Goal: Task Accomplishment & Management: Manage account settings

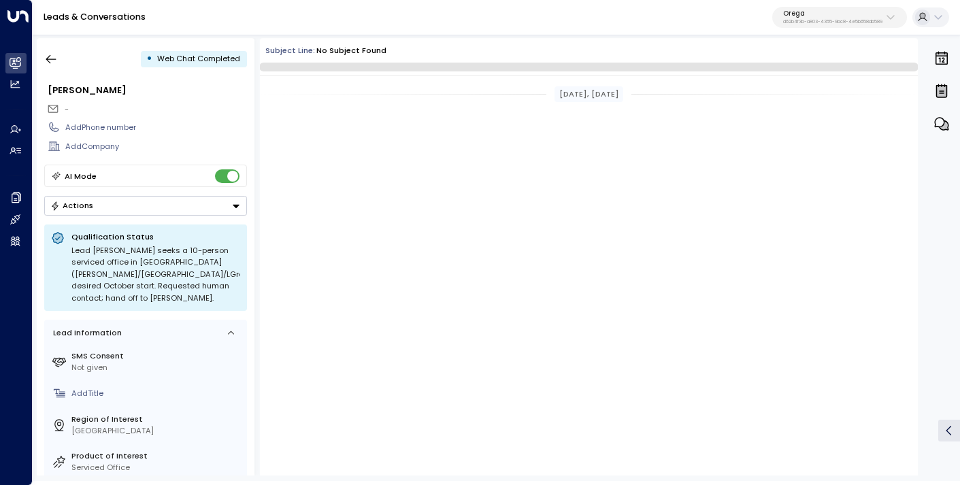
scroll to position [3575, 0]
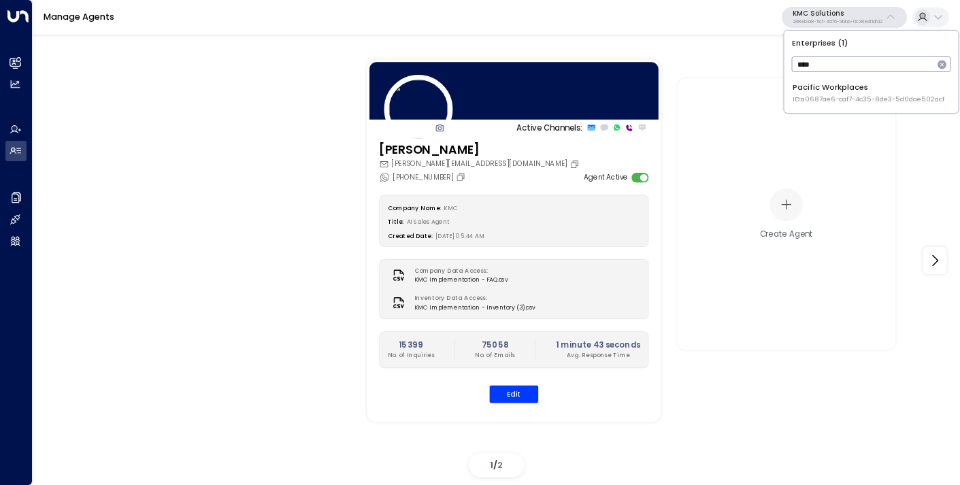
type input "****"
click at [824, 97] on span "ID: a0687ae6-caf7-4c35-8de3-5d0dae502acf" at bounding box center [869, 100] width 152 height 10
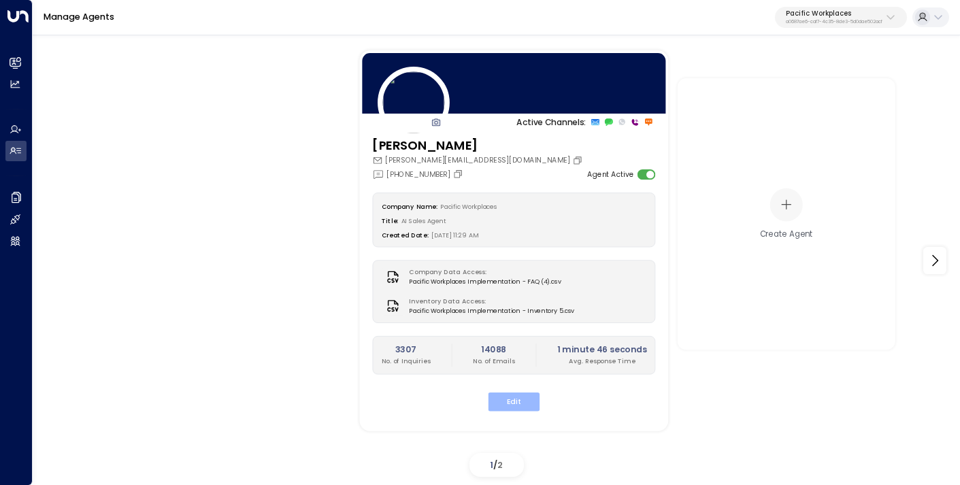
click at [523, 399] on button "Edit" at bounding box center [515, 402] width 52 height 18
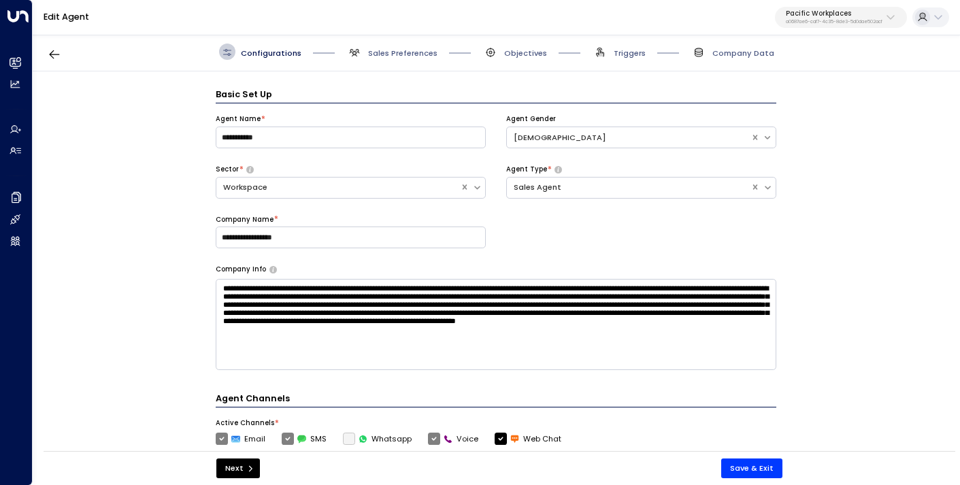
scroll to position [16, 0]
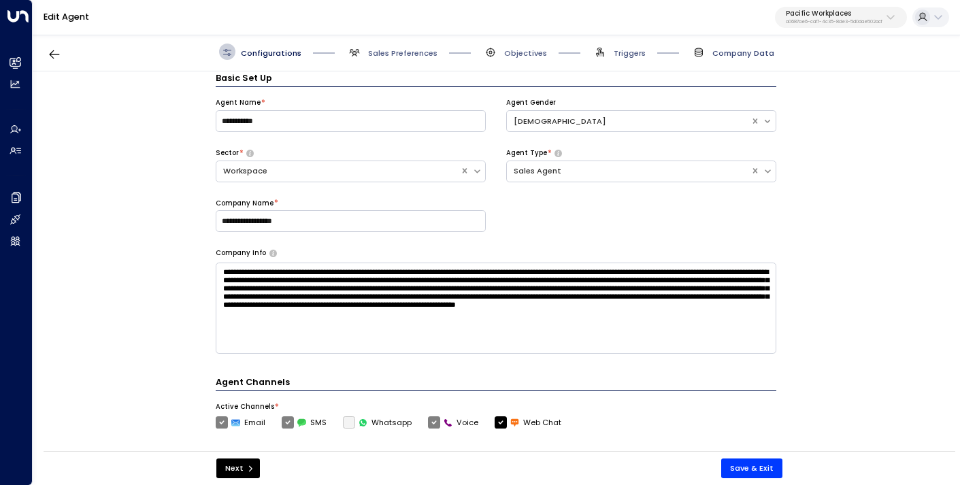
click at [721, 58] on span "Company Data" at bounding box center [744, 53] width 62 height 11
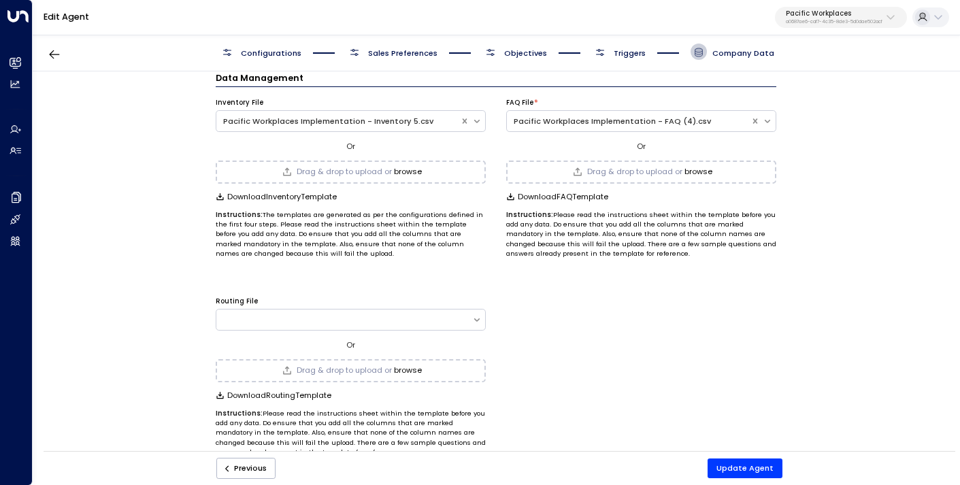
click at [406, 172] on button "browse" at bounding box center [408, 171] width 28 height 9
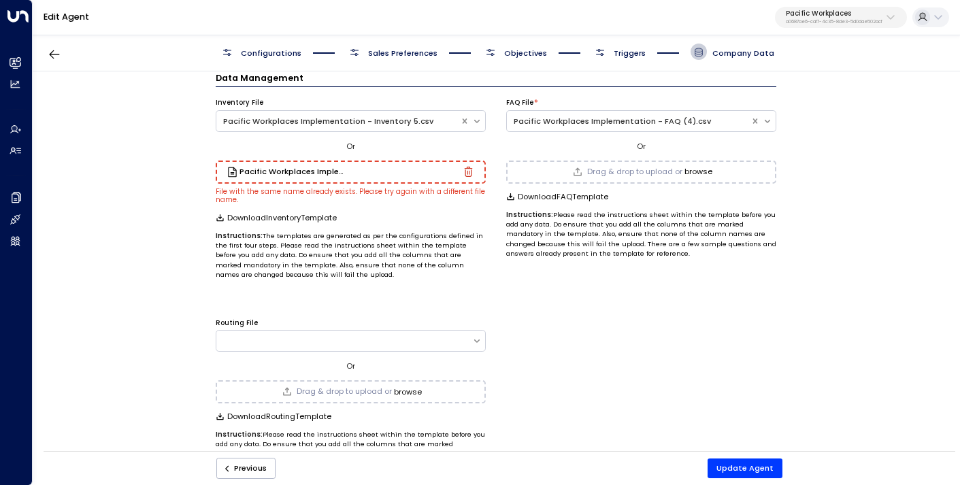
click at [469, 172] on icon "button" at bounding box center [468, 172] width 8 height 10
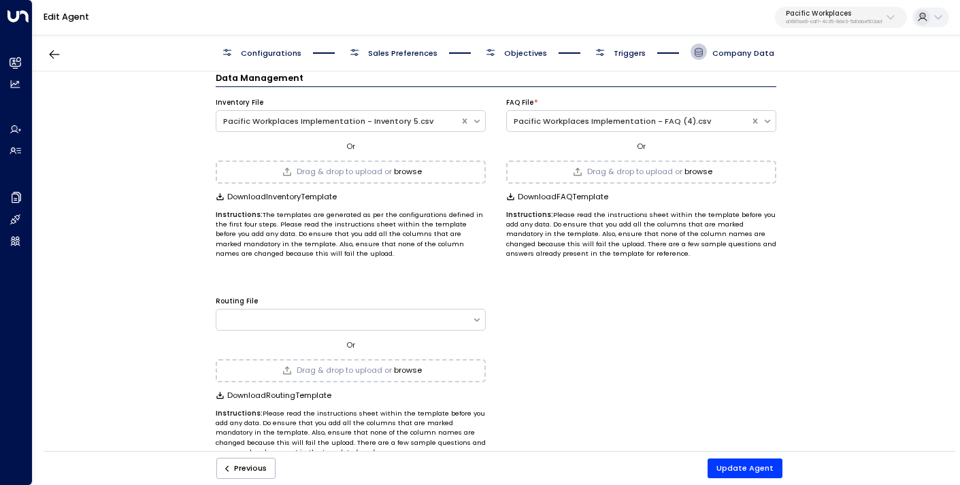
click at [408, 173] on button "browse" at bounding box center [408, 171] width 28 height 9
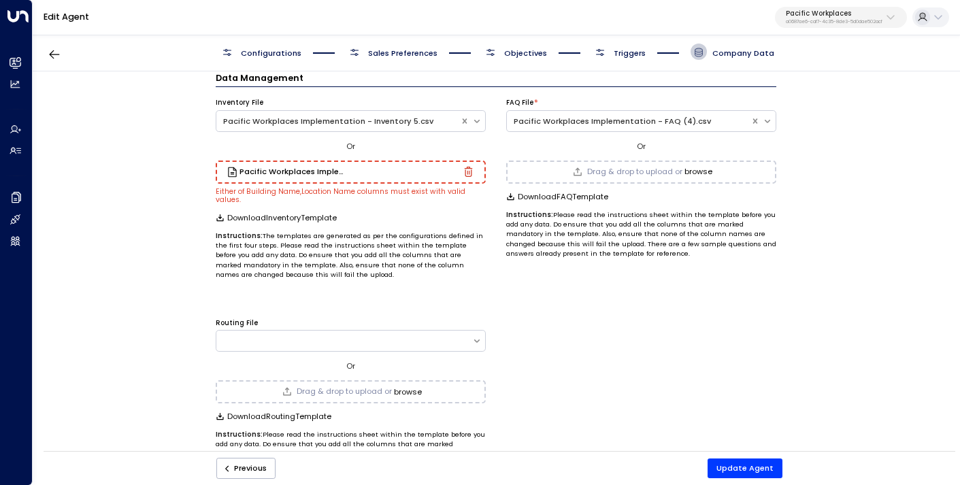
click at [469, 176] on div "Pacific Workplaces Implementation - Inventory 10.csv" at bounding box center [351, 172] width 246 height 11
click at [464, 174] on icon "button" at bounding box center [468, 172] width 8 height 10
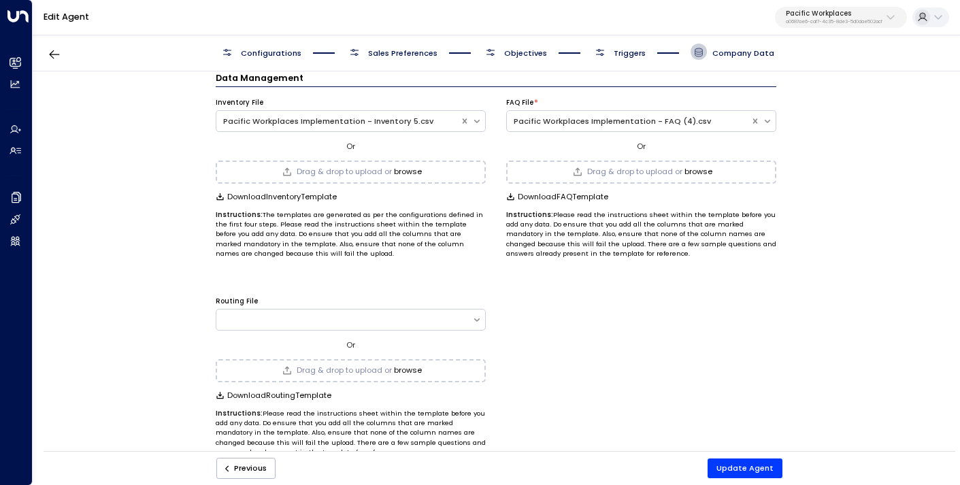
click at [397, 168] on button "browse" at bounding box center [408, 171] width 28 height 9
click at [695, 171] on button "browse" at bounding box center [699, 171] width 28 height 9
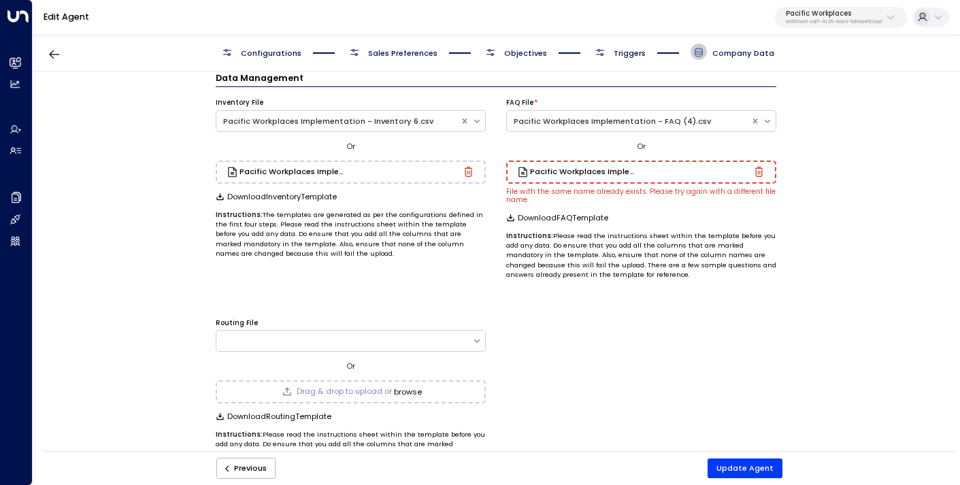
click at [759, 176] on icon "button" at bounding box center [759, 172] width 8 height 10
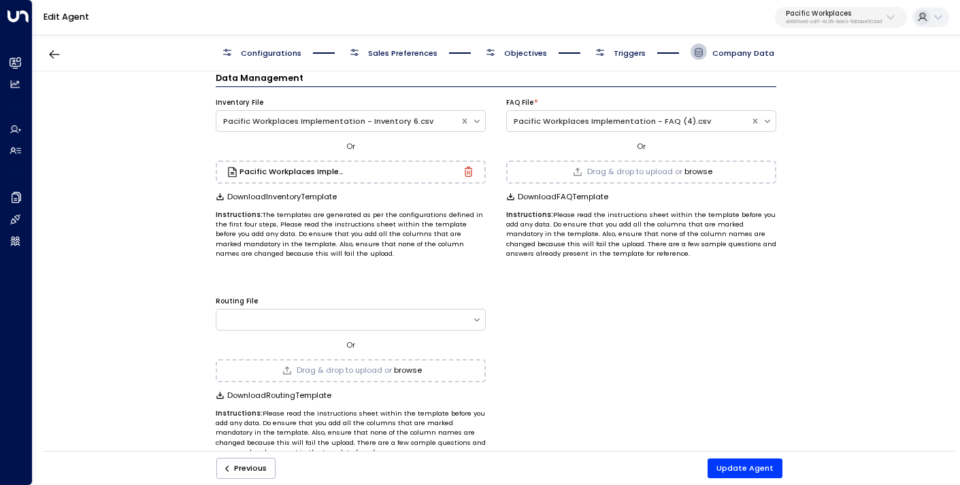
click at [693, 171] on button "browse" at bounding box center [699, 171] width 28 height 9
click at [747, 468] on button "Update Agent" at bounding box center [745, 469] width 75 height 20
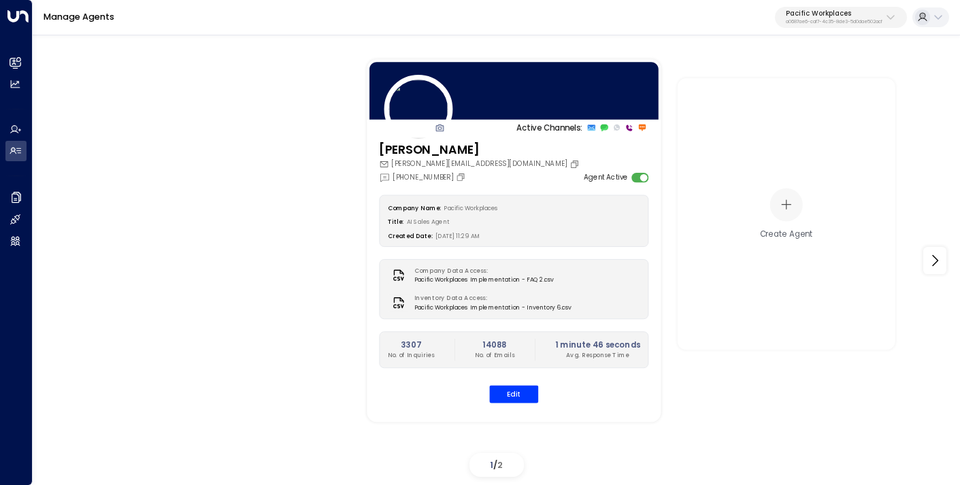
click at [828, 15] on p "Pacific Workplaces" at bounding box center [834, 14] width 97 height 8
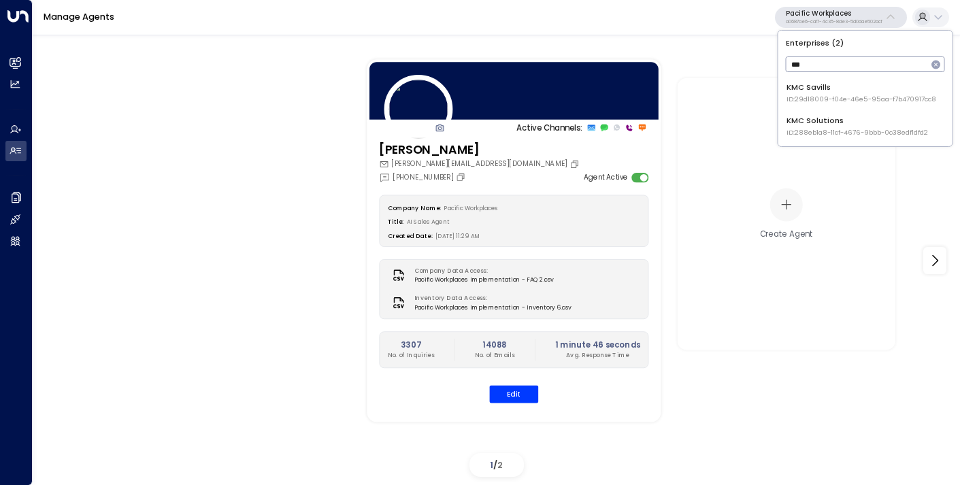
type input "***"
click at [813, 117] on div "KMC Solutions ID: 288eb1a8-11cf-4676-9bbb-0c38edf1dfd2" at bounding box center [858, 126] width 142 height 22
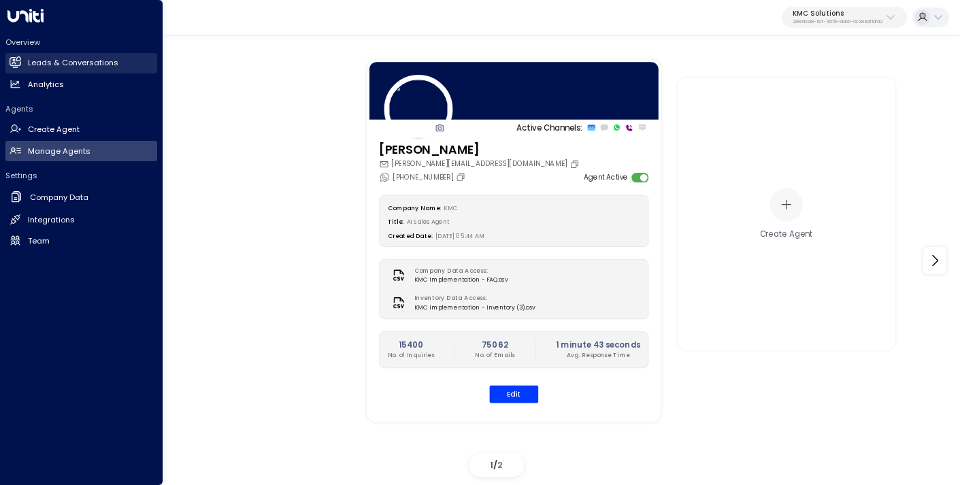
click at [69, 65] on h2 "Leads & Conversations" at bounding box center [73, 63] width 91 height 12
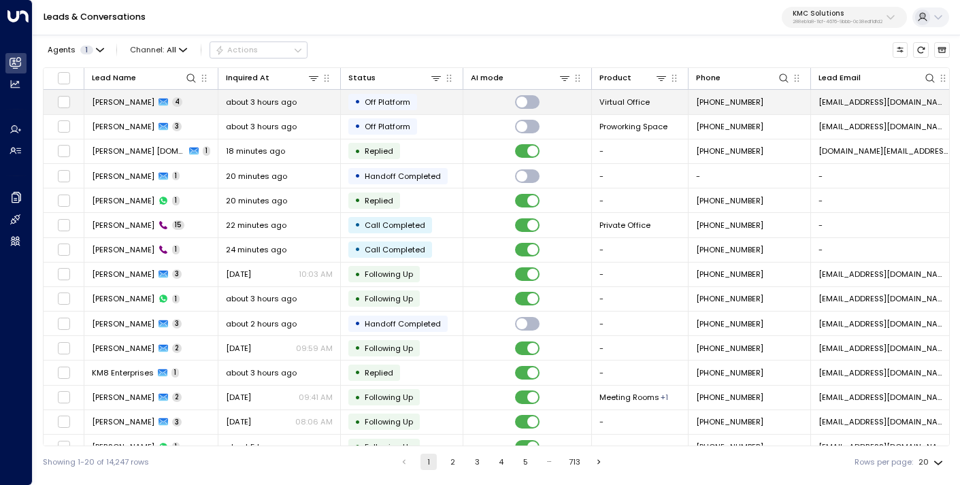
click at [175, 103] on td "[PERSON_NAME] 4" at bounding box center [151, 102] width 134 height 24
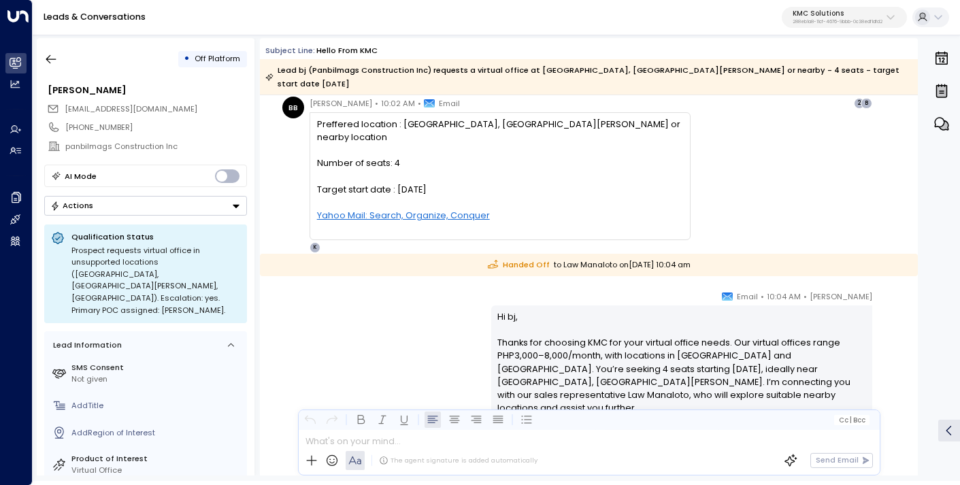
scroll to position [983, 0]
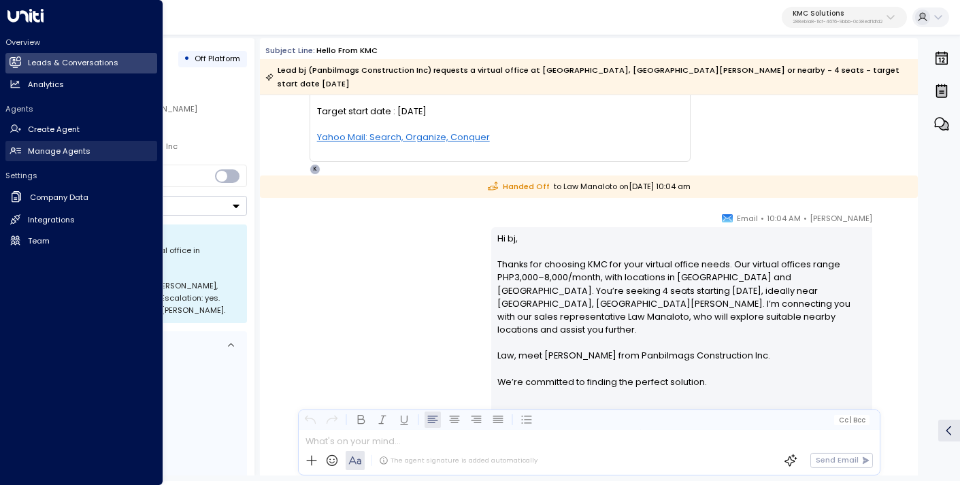
click at [35, 152] on h2 "Manage Agents" at bounding box center [59, 152] width 63 height 12
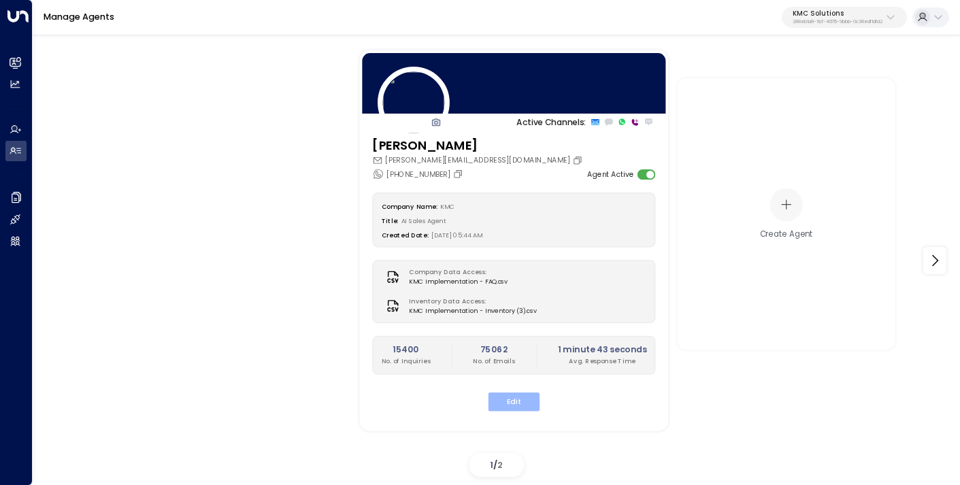
click at [514, 402] on button "Edit" at bounding box center [515, 402] width 52 height 18
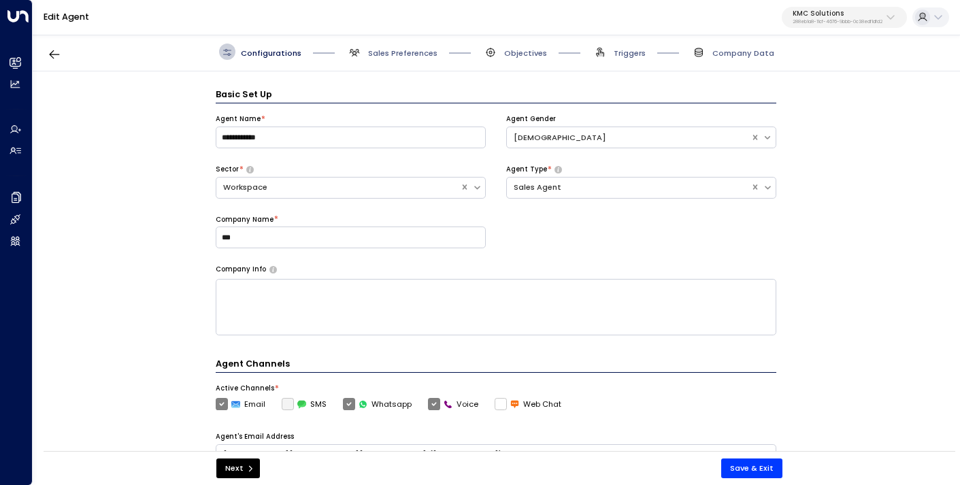
scroll to position [16, 0]
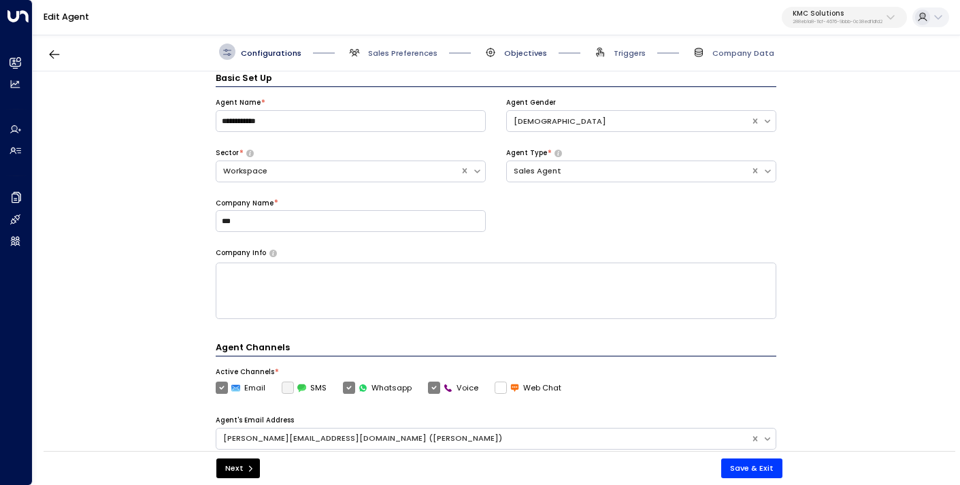
click at [529, 53] on span "Objectives" at bounding box center [525, 53] width 43 height 11
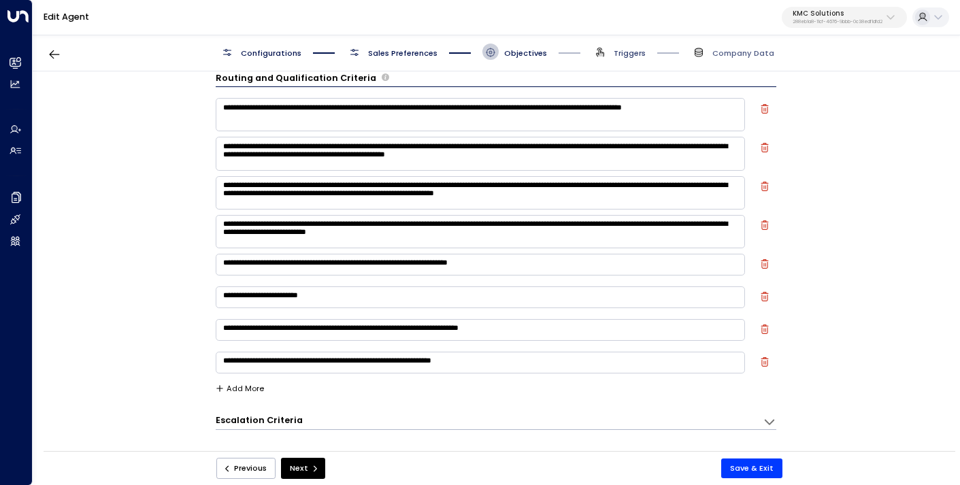
click at [623, 53] on span "Triggers" at bounding box center [630, 53] width 32 height 11
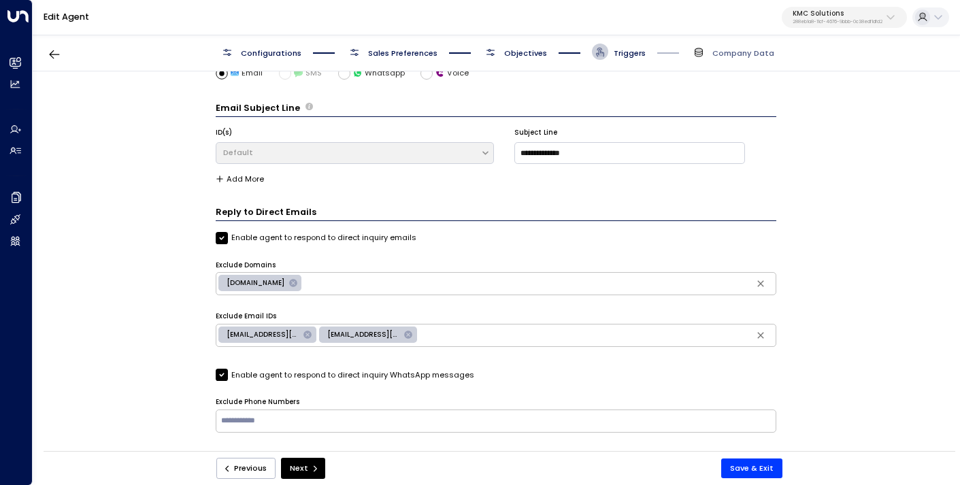
scroll to position [0, 0]
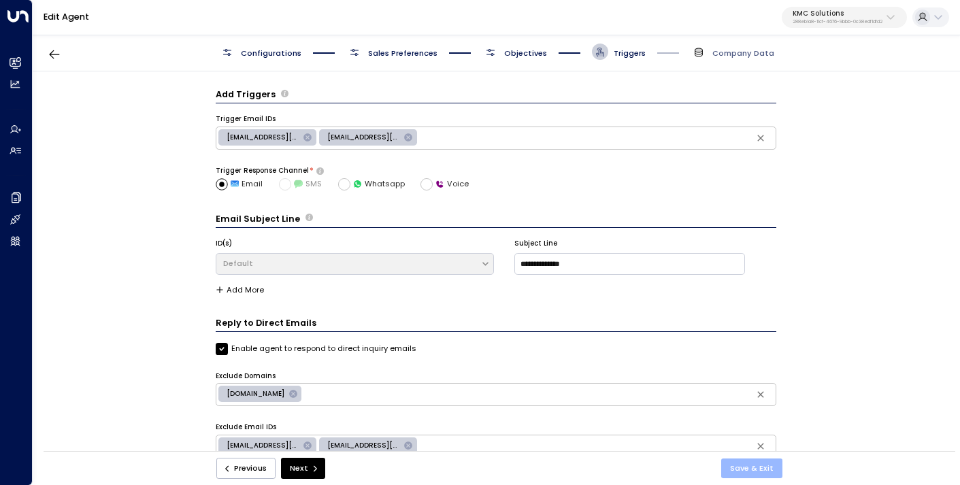
click at [751, 465] on button "Save & Exit" at bounding box center [751, 469] width 61 height 20
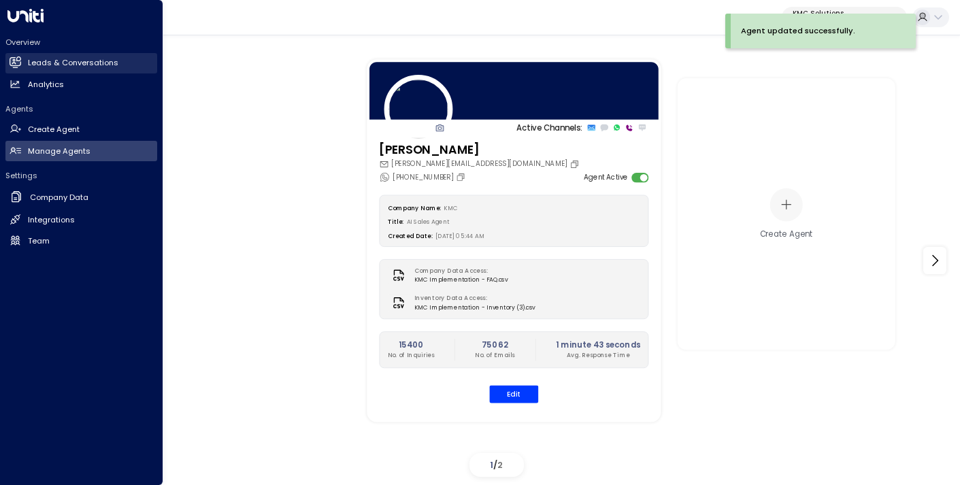
click at [40, 67] on h2 "Leads & Conversations" at bounding box center [73, 63] width 91 height 12
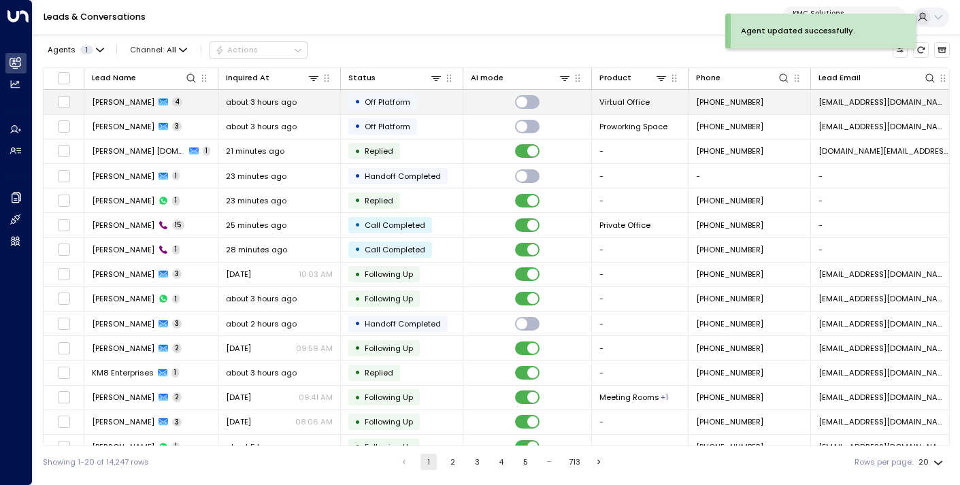
click at [260, 107] on span "about 3 hours ago" at bounding box center [261, 102] width 71 height 11
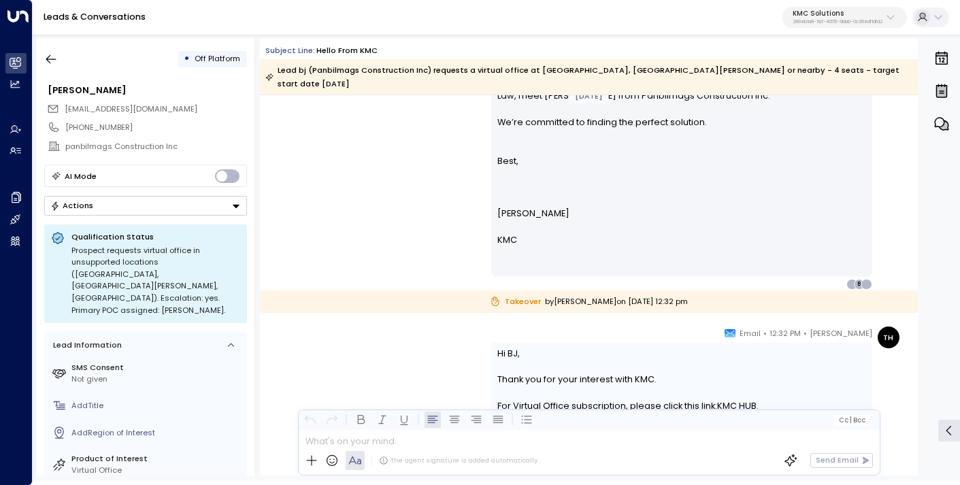
scroll to position [1064, 0]
